Goal: Information Seeking & Learning: Learn about a topic

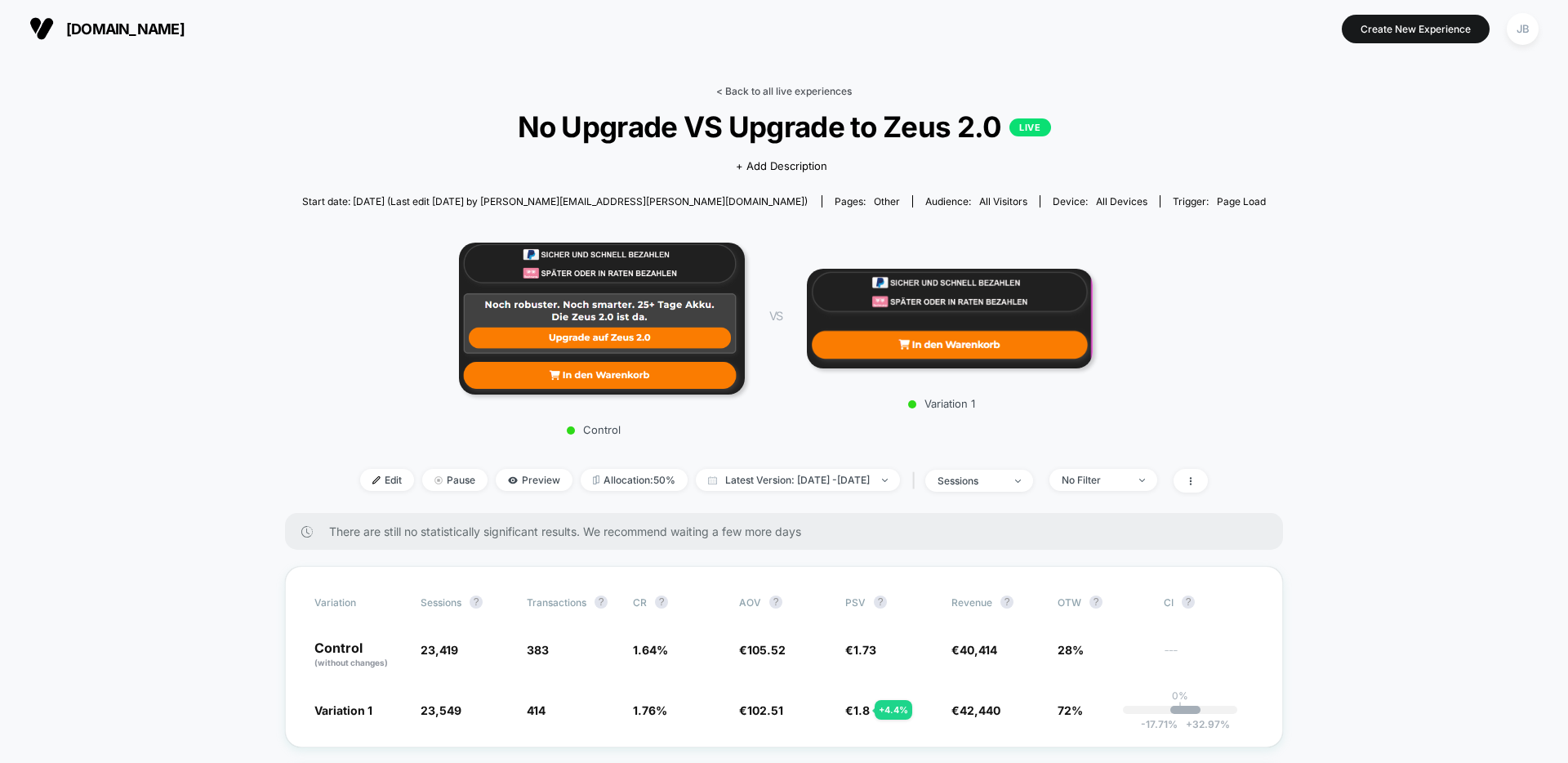
click at [756, 92] on link "< Back to all live experiences" at bounding box center [783, 91] width 135 height 12
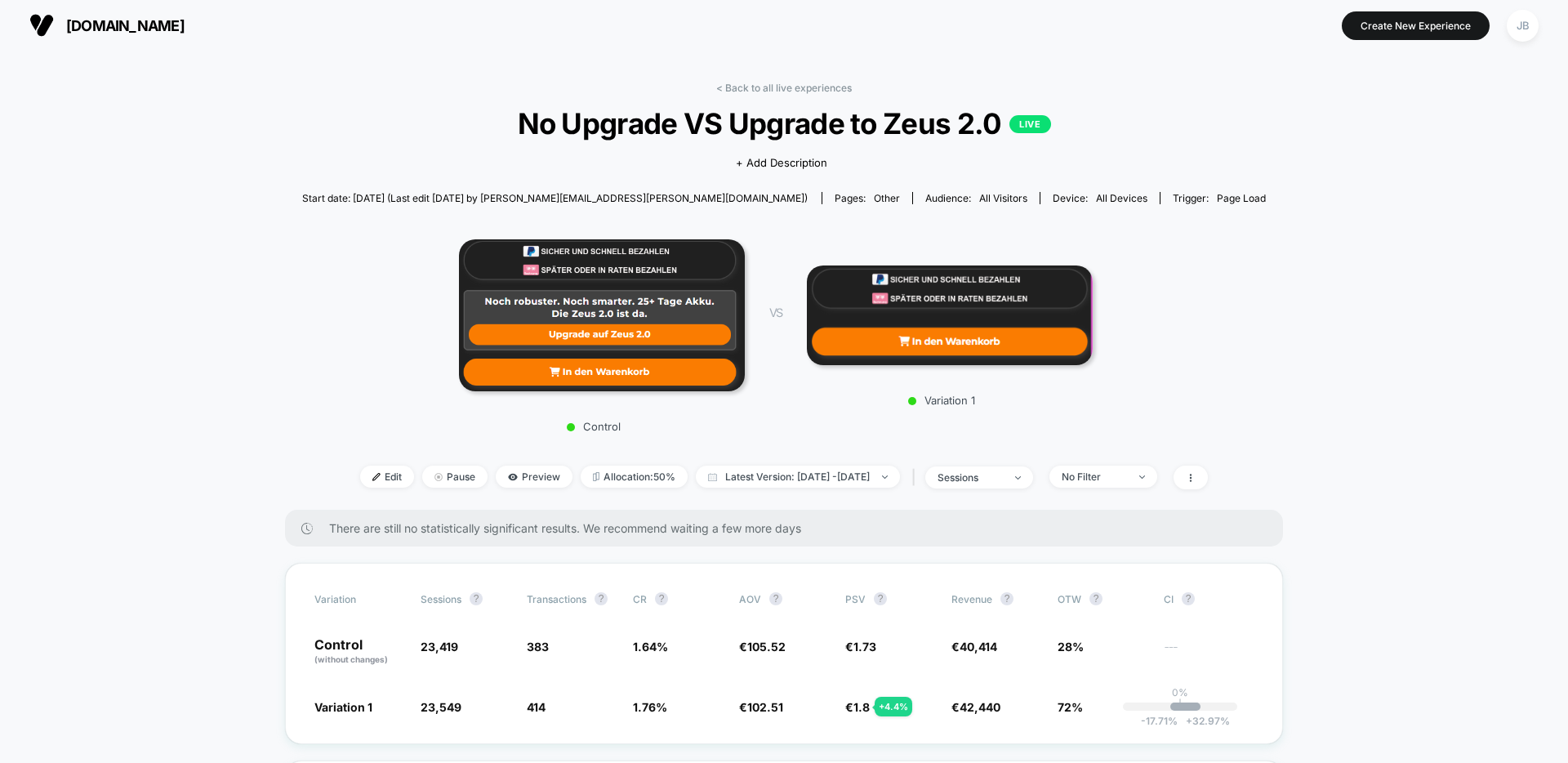
scroll to position [16, 0]
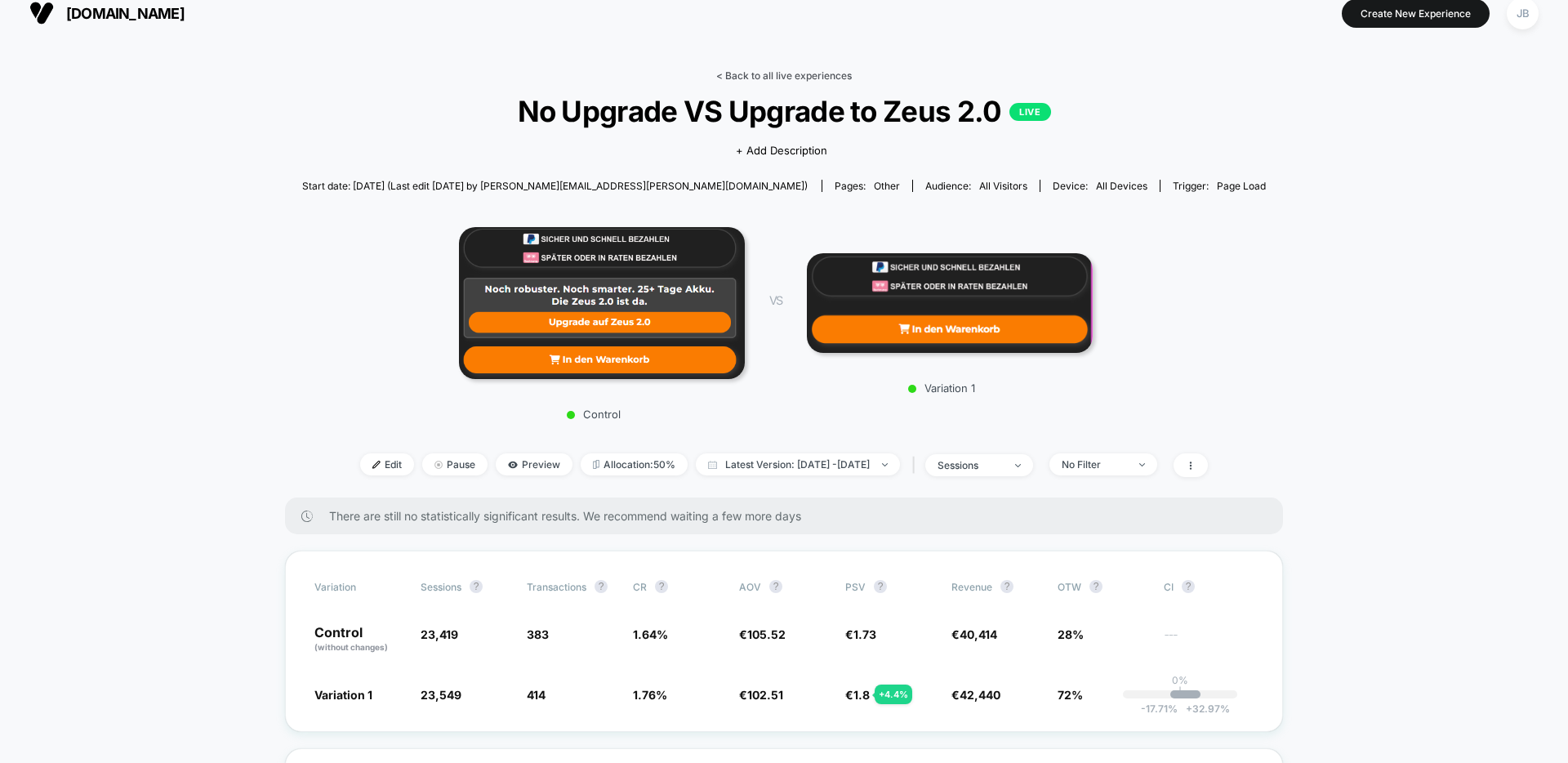
click at [787, 78] on link "< Back to all live experiences" at bounding box center [783, 75] width 135 height 12
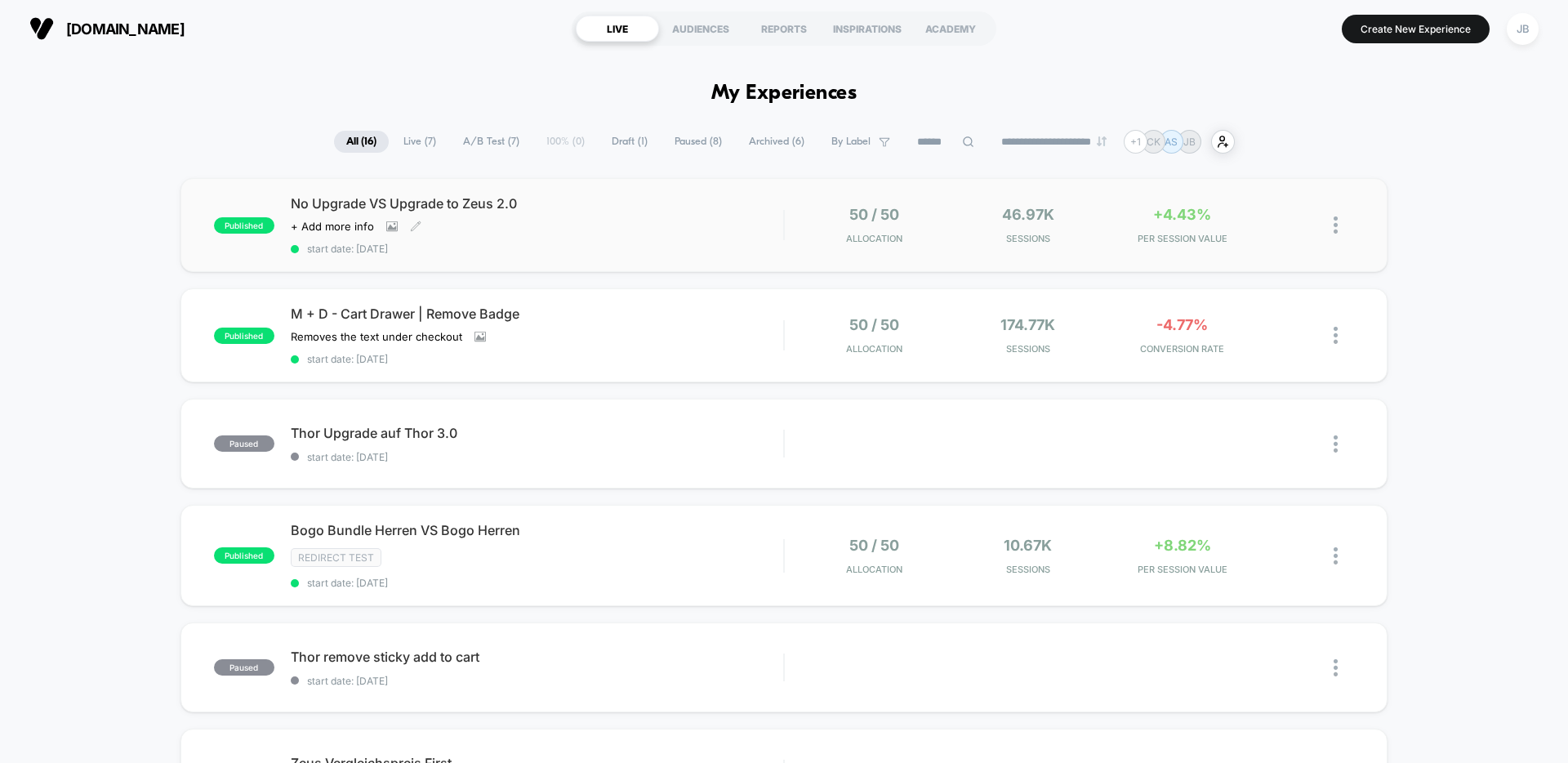
click at [601, 237] on div "No Upgrade VS Upgrade to Zeus 2.0 Click to view images Click to edit experience…" at bounding box center [536, 225] width 492 height 60
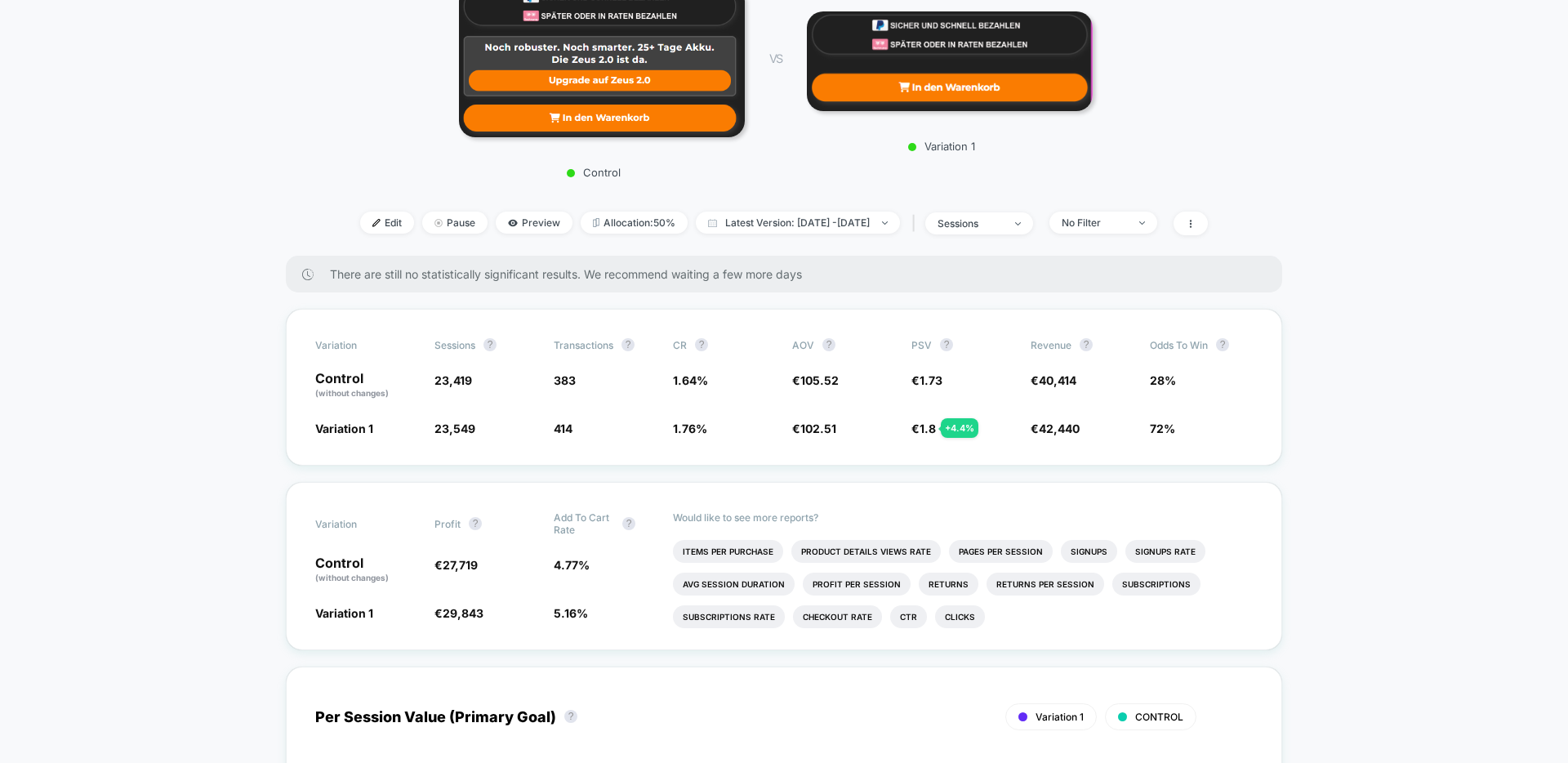
scroll to position [222, 0]
